Goal: Task Accomplishment & Management: Manage account settings

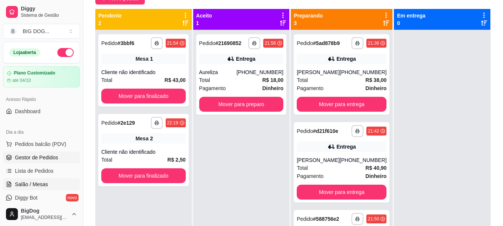
scroll to position [74, 0]
click at [41, 185] on span "Salão / Mesas" at bounding box center [31, 184] width 33 height 7
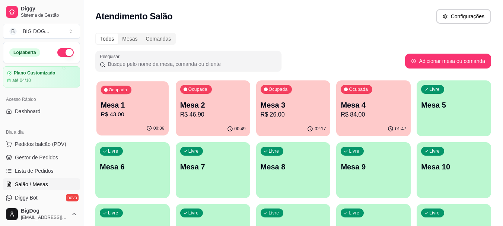
click at [133, 110] on p "R$ 43,00" at bounding box center [133, 114] width 64 height 9
click at [298, 105] on p "Mesa 3" at bounding box center [293, 105] width 64 height 10
click at [195, 129] on div "00:49" at bounding box center [213, 129] width 74 height 15
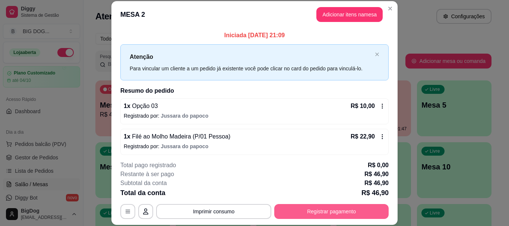
click at [303, 208] on button "Registrar pagamento" at bounding box center [331, 211] width 114 height 15
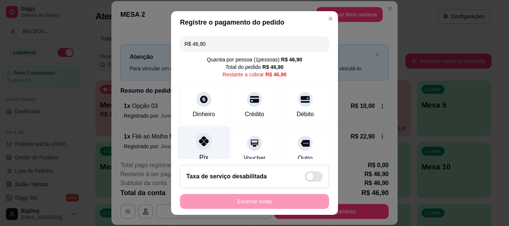
click at [205, 146] on div at bounding box center [203, 141] width 16 height 16
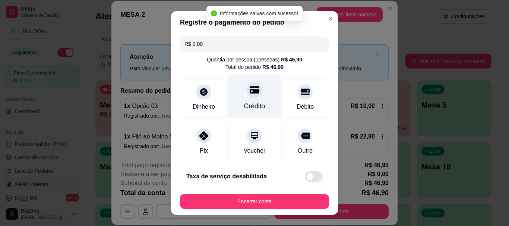
type input "R$ 0,00"
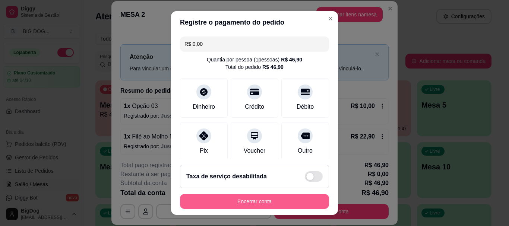
click at [268, 201] on button "Encerrar conta" at bounding box center [254, 201] width 149 height 15
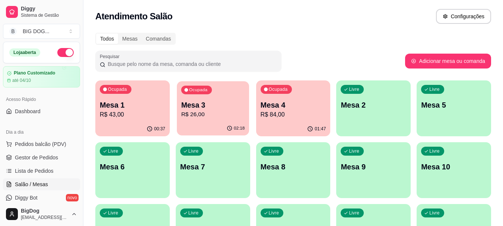
click at [212, 107] on p "Mesa 3" at bounding box center [213, 105] width 64 height 10
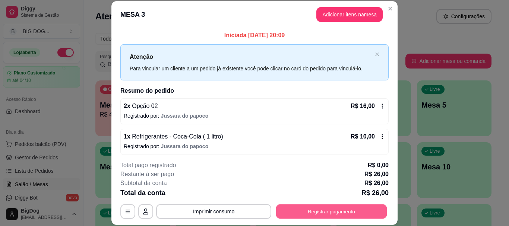
click at [306, 211] on button "Registrar pagamento" at bounding box center [331, 211] width 111 height 15
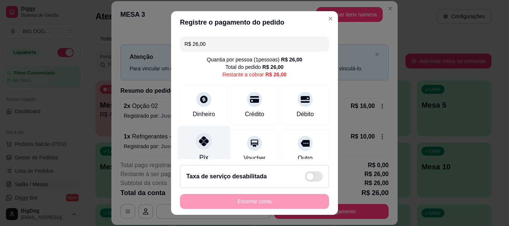
click at [202, 138] on icon at bounding box center [204, 142] width 10 height 10
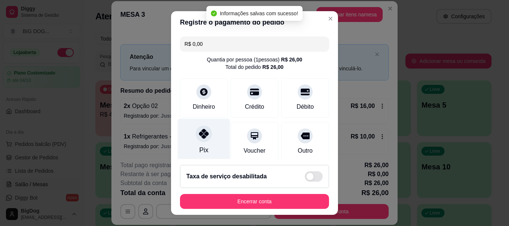
type input "R$ 0,00"
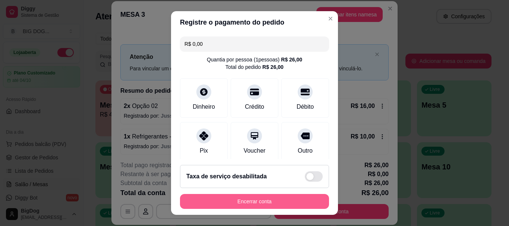
click at [230, 208] on button "Encerrar conta" at bounding box center [254, 201] width 149 height 15
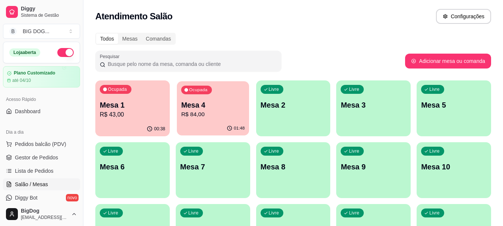
click at [218, 121] on div "Ocupada Mesa 4 R$ 84,00" at bounding box center [213, 101] width 72 height 40
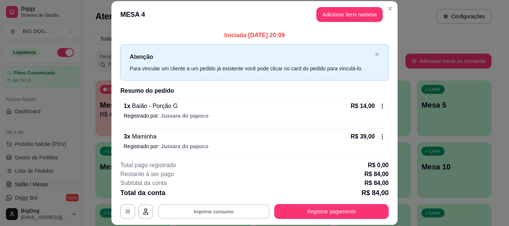
click at [244, 204] on button "Imprimir consumo" at bounding box center [214, 211] width 112 height 15
click at [214, 190] on button "IMPRESSORA" at bounding box center [213, 194] width 52 height 12
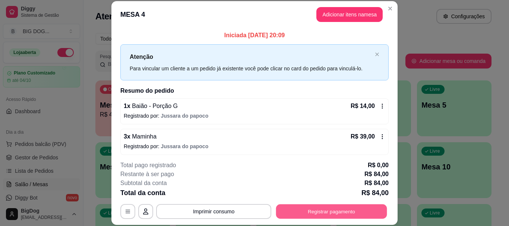
click at [310, 211] on button "Registrar pagamento" at bounding box center [331, 211] width 111 height 15
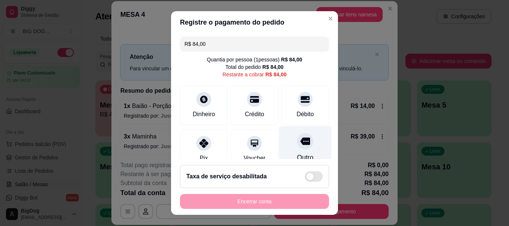
click at [297, 149] on div at bounding box center [305, 141] width 16 height 16
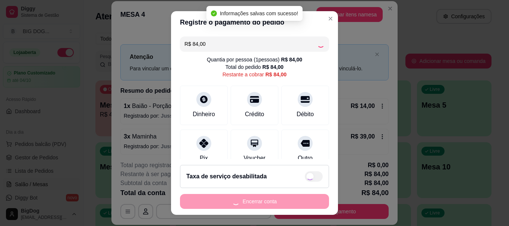
type input "R$ 0,00"
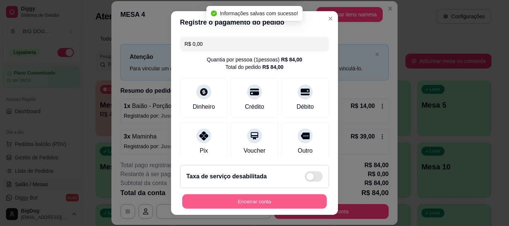
click at [271, 195] on button "Encerrar conta" at bounding box center [254, 201] width 144 height 15
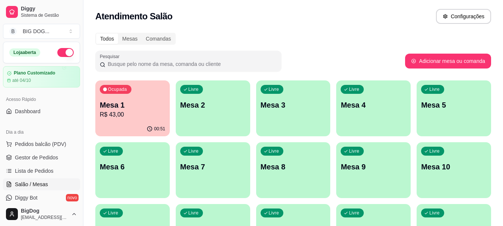
click at [145, 104] on p "Mesa 1" at bounding box center [133, 105] width 66 height 10
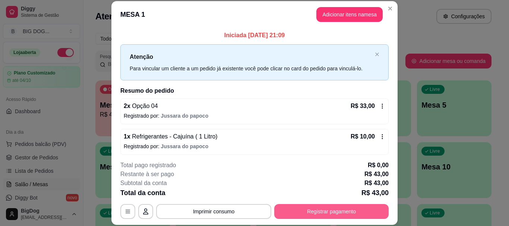
click at [288, 215] on button "Registrar pagamento" at bounding box center [331, 211] width 114 height 15
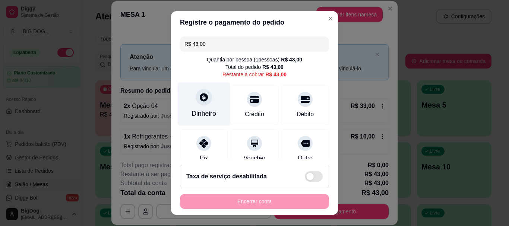
click at [200, 99] on icon at bounding box center [204, 97] width 8 height 8
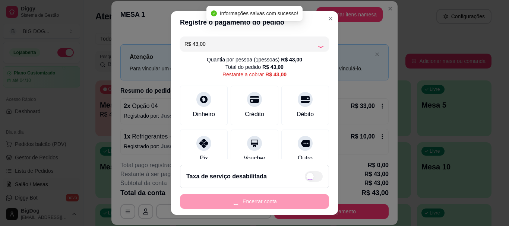
type input "R$ 0,00"
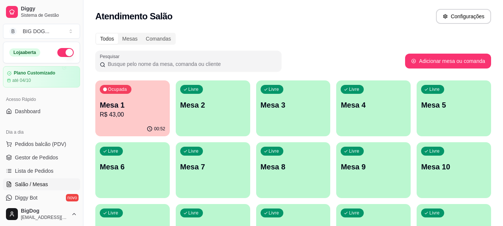
click at [120, 109] on p "Mesa 1" at bounding box center [133, 105] width 66 height 10
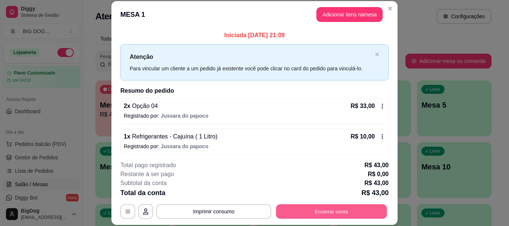
click at [276, 214] on button "Encerrar conta" at bounding box center [331, 211] width 111 height 15
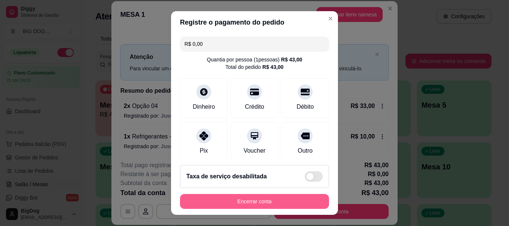
click at [268, 204] on button "Encerrar conta" at bounding box center [254, 201] width 149 height 15
